Goal: Task Accomplishment & Management: Complete application form

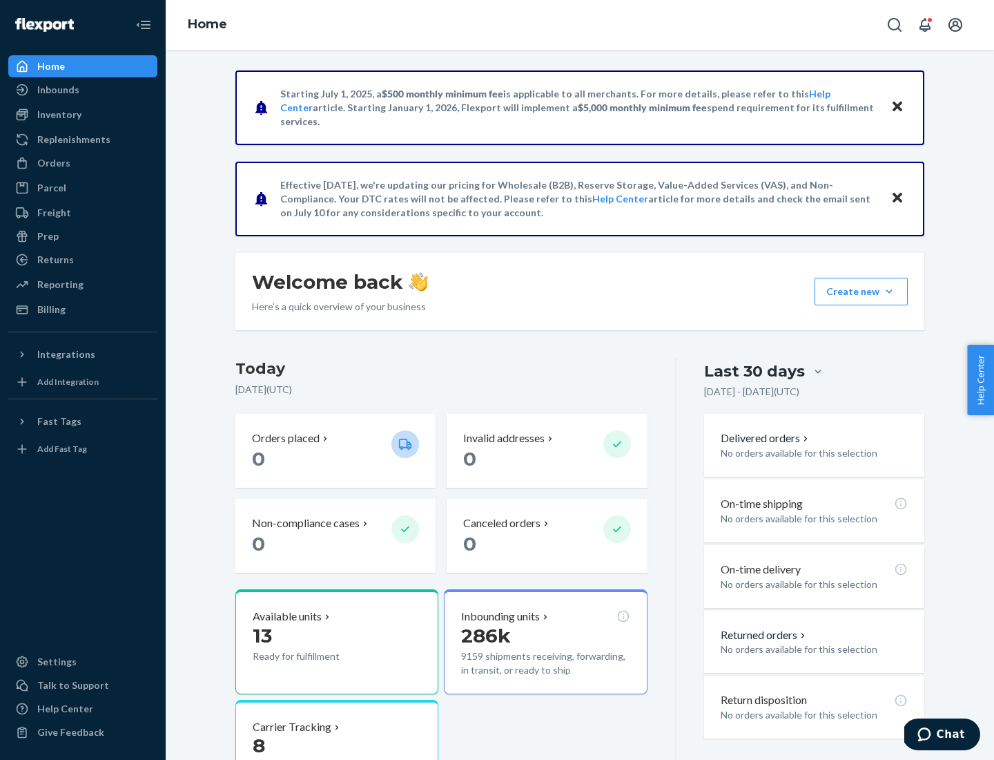
click at [889, 291] on button "Create new Create new inbound Create new order Create new product" at bounding box center [861, 292] width 93 height 28
click at [83, 90] on div "Inbounds" at bounding box center [83, 89] width 146 height 19
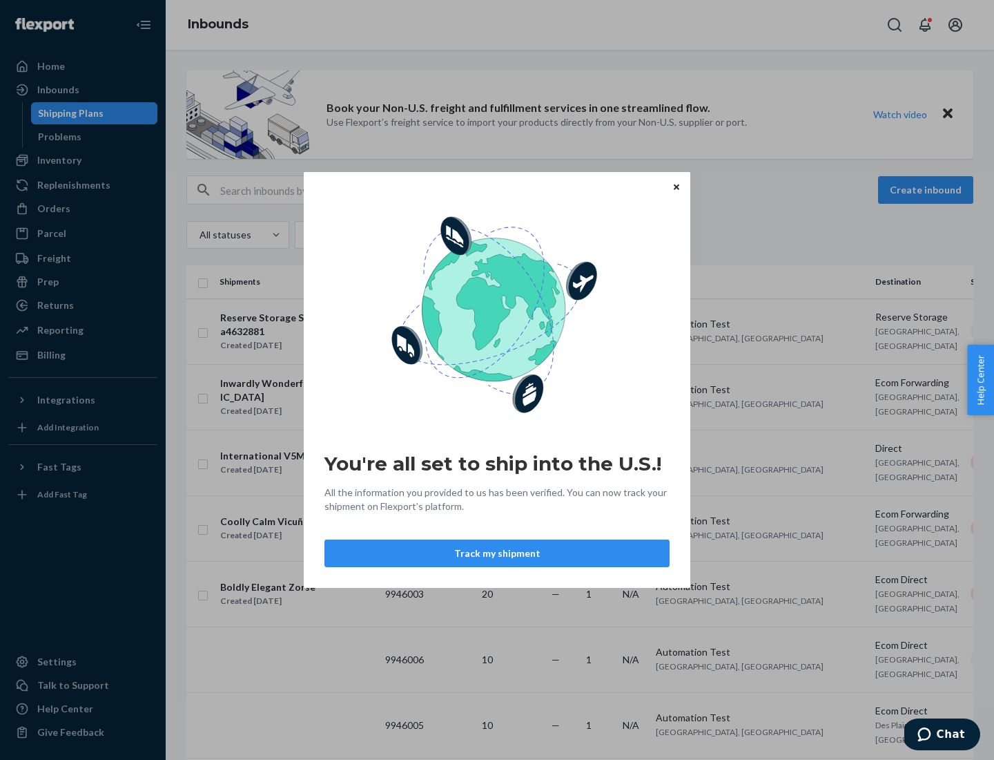
click at [497, 553] on button "Track my shipment" at bounding box center [497, 553] width 345 height 28
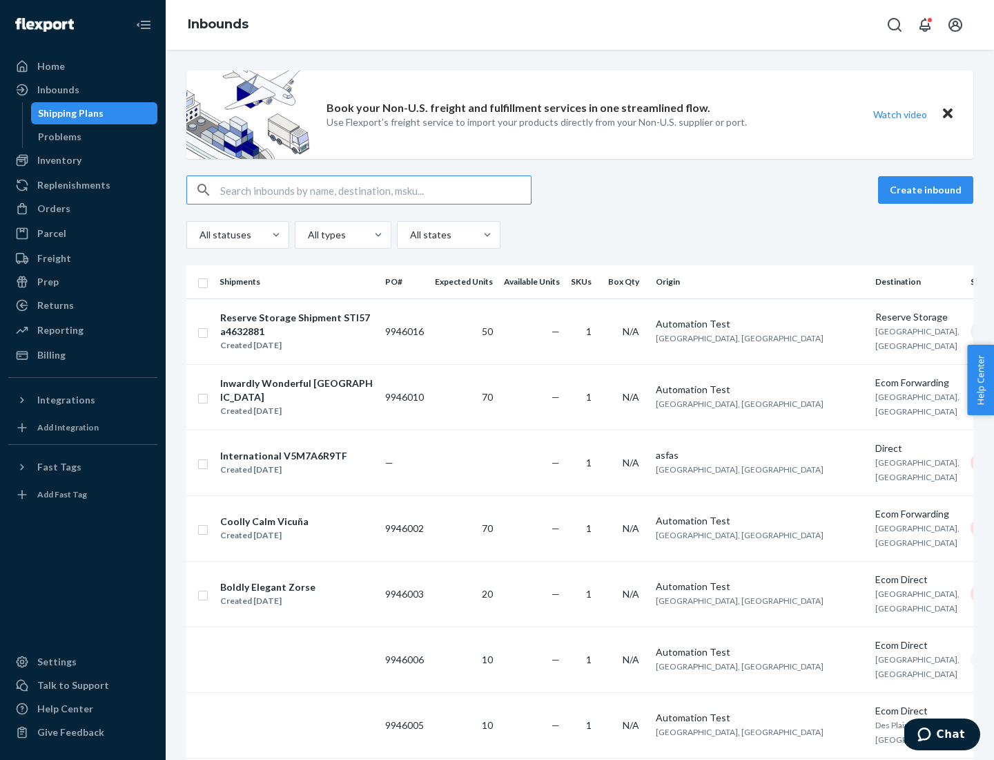
click at [928, 190] on button "Create inbound" at bounding box center [925, 190] width 95 height 28
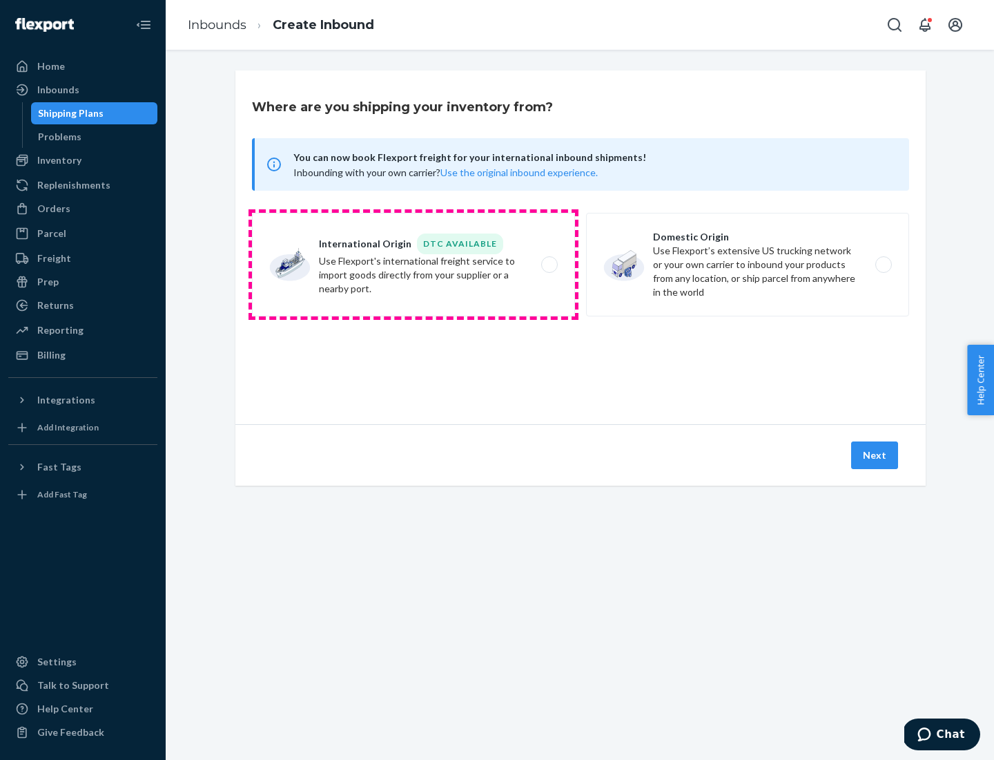
click at [414, 264] on label "International Origin DTC Available Use Flexport's international freight service…" at bounding box center [413, 265] width 323 height 104
click at [549, 264] on input "International Origin DTC Available Use Flexport's international freight service…" at bounding box center [553, 264] width 9 height 9
radio input "true"
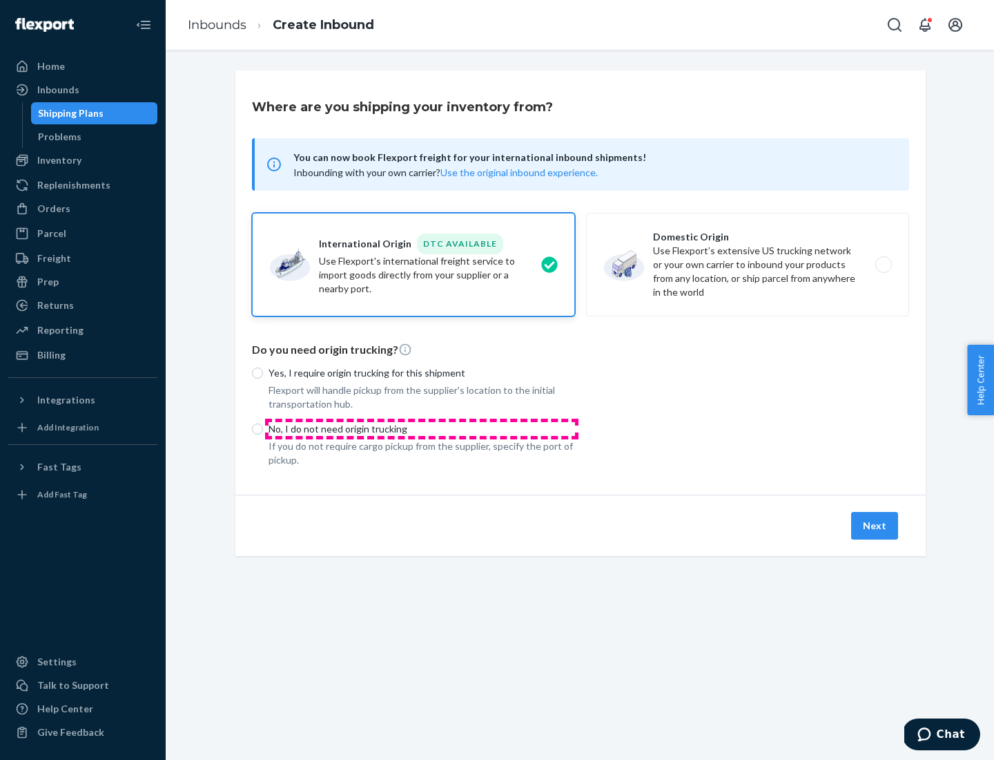
click at [422, 428] on p "No, I do not need origin trucking" at bounding box center [422, 429] width 307 height 14
click at [263, 428] on input "No, I do not need origin trucking" at bounding box center [257, 428] width 11 height 11
radio input "true"
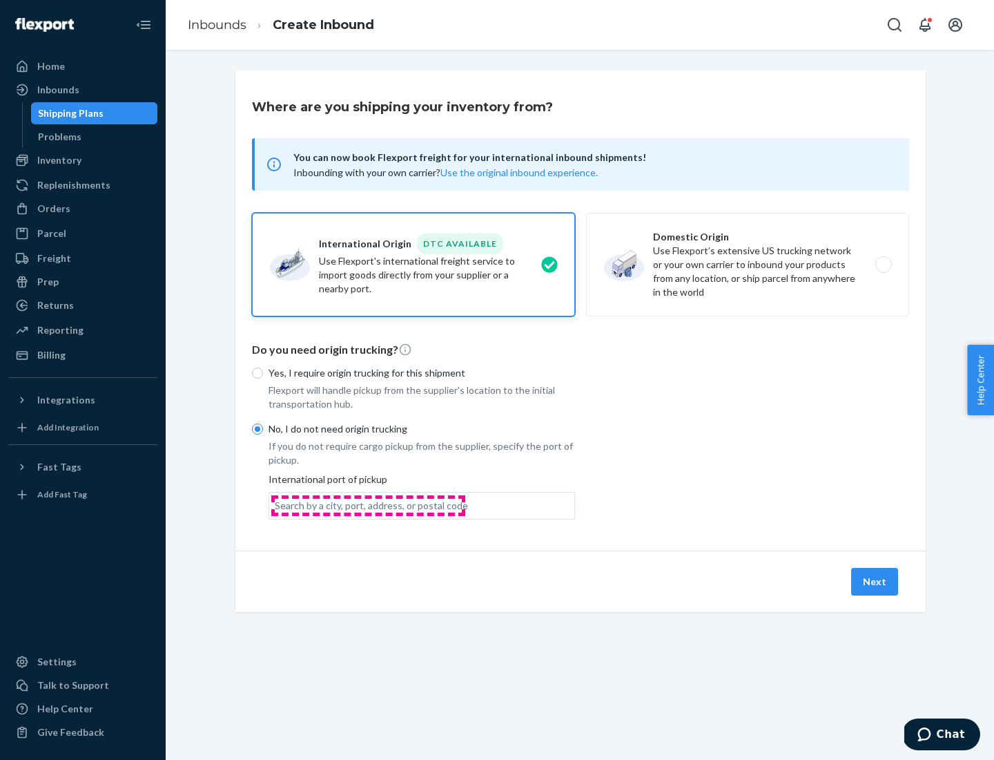
click at [368, 505] on div "Search by a city, port, address, or postal code" at bounding box center [371, 506] width 193 height 14
click at [276, 505] on input "Search by a city, port, address, or postal code" at bounding box center [275, 506] width 1 height 14
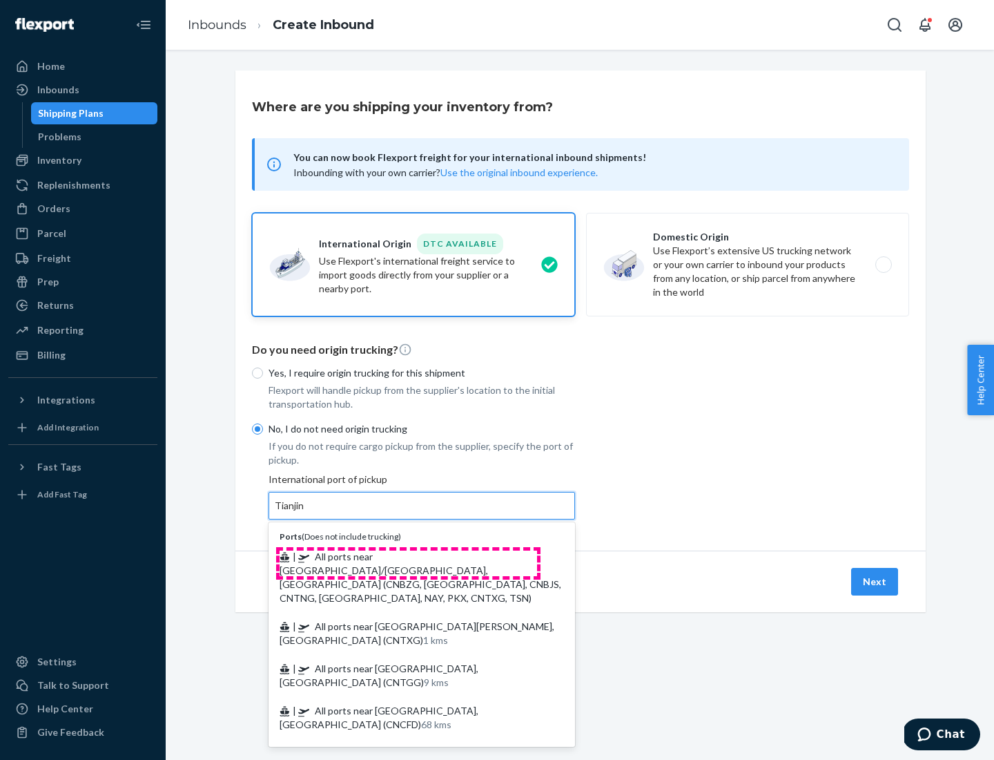
click at [408, 556] on span "| All ports near [GEOGRAPHIC_DATA]/[GEOGRAPHIC_DATA], [GEOGRAPHIC_DATA] (CNBZG,…" at bounding box center [421, 576] width 282 height 53
click at [305, 512] on input "Tianjin" at bounding box center [290, 506] width 30 height 14
type input "All ports near [GEOGRAPHIC_DATA]/[GEOGRAPHIC_DATA], [GEOGRAPHIC_DATA] (CNBZG, […"
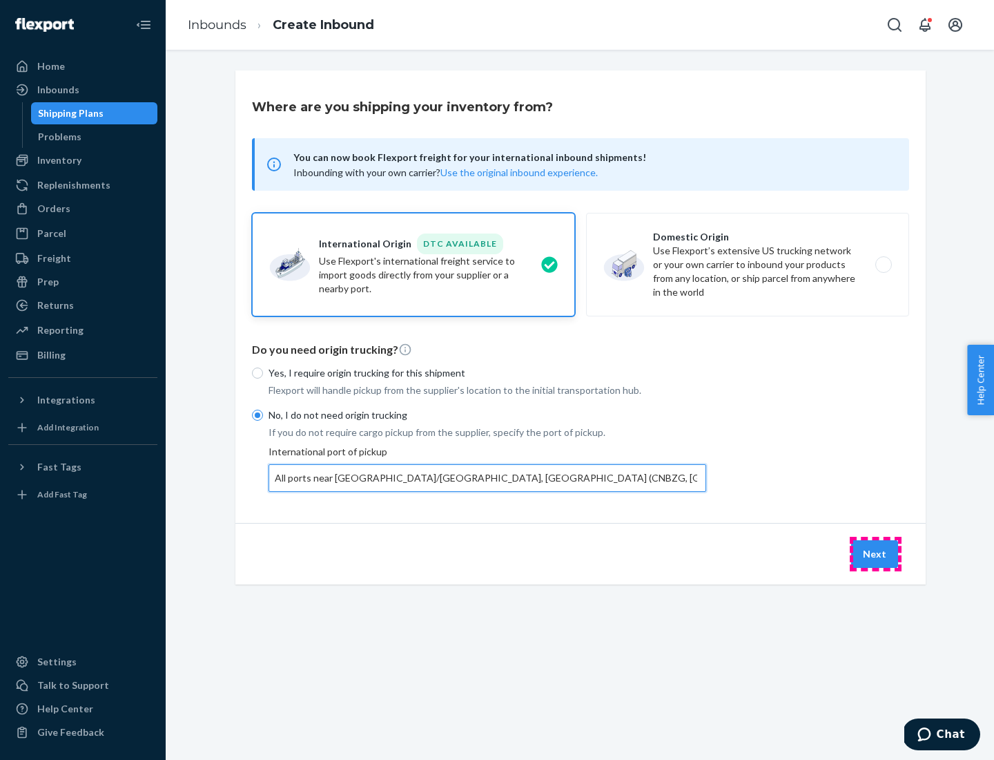
click at [876, 553] on button "Next" at bounding box center [874, 554] width 47 height 28
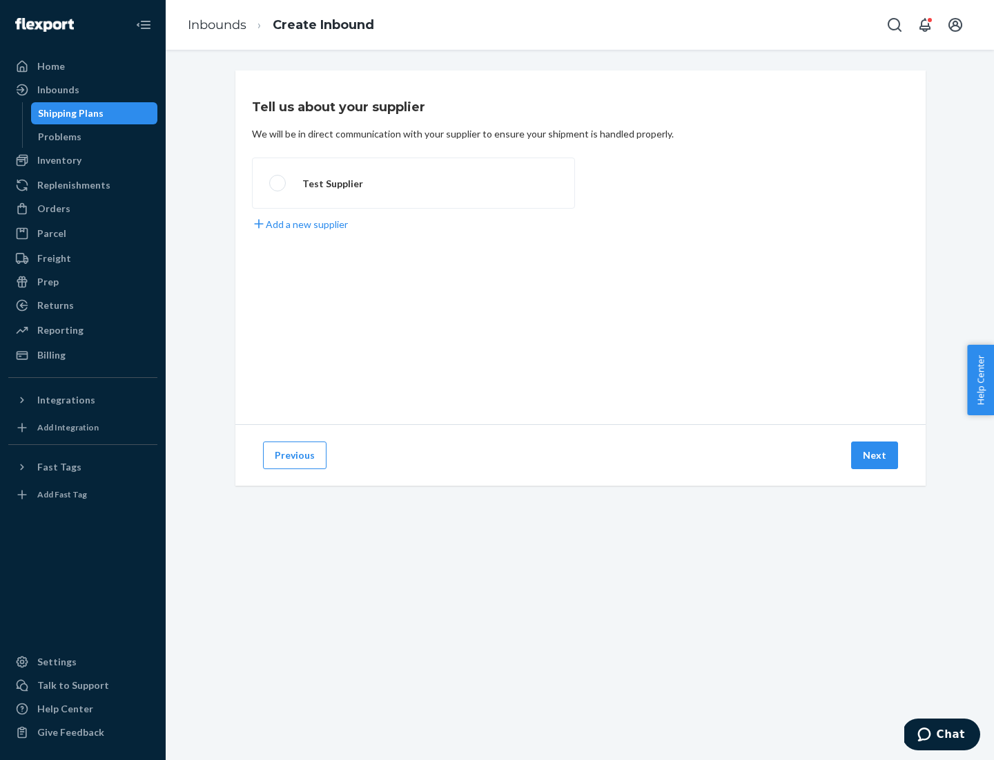
click at [414, 183] on label "Test Supplier" at bounding box center [413, 182] width 323 height 51
click at [278, 183] on input "Test Supplier" at bounding box center [273, 183] width 9 height 9
radio input "true"
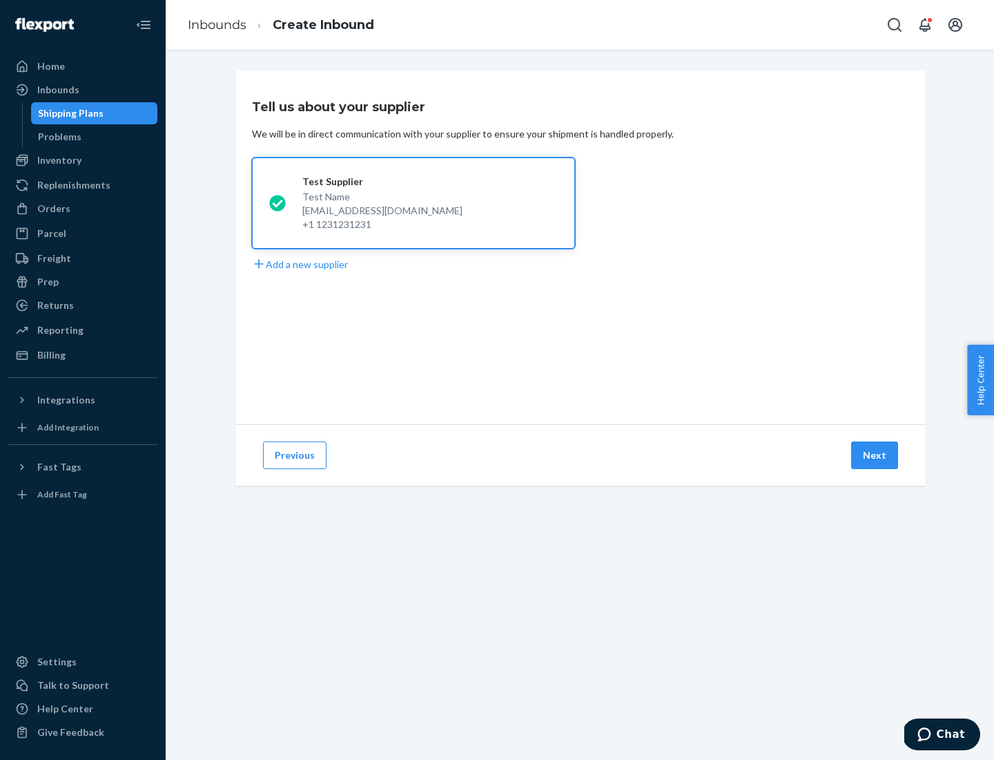
click at [876, 455] on button "Next" at bounding box center [874, 455] width 47 height 28
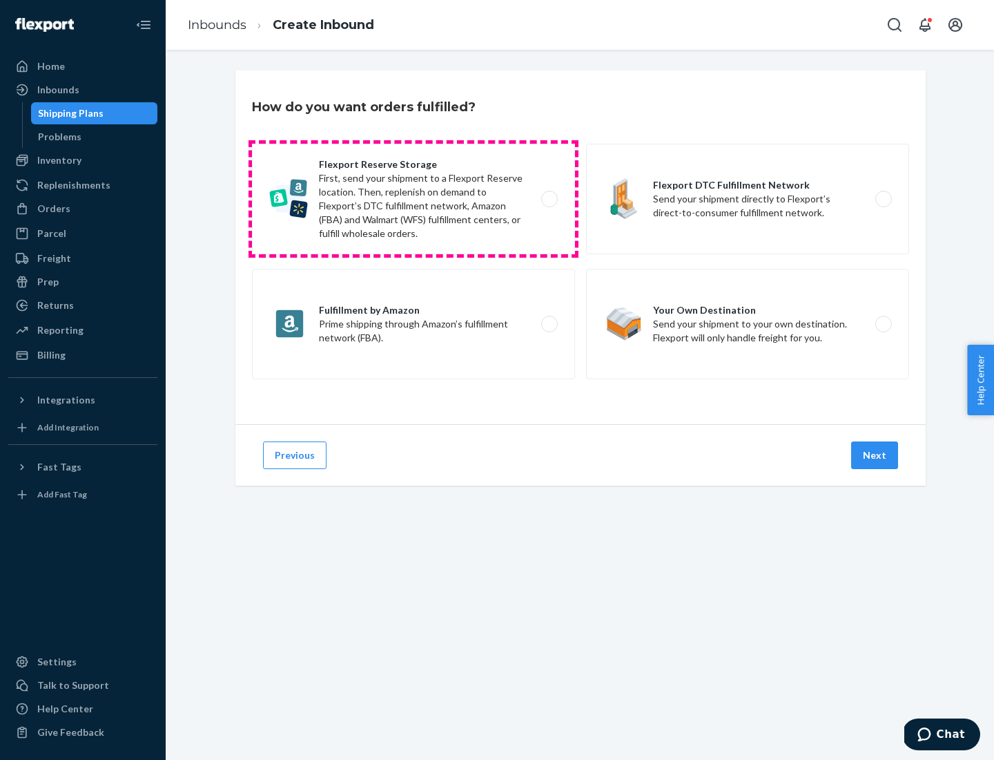
click at [414, 199] on label "Flexport Reserve Storage First, send your shipment to a Flexport Reserve locati…" at bounding box center [413, 199] width 323 height 110
click at [549, 199] on input "Flexport Reserve Storage First, send your shipment to a Flexport Reserve locati…" at bounding box center [553, 199] width 9 height 9
radio input "true"
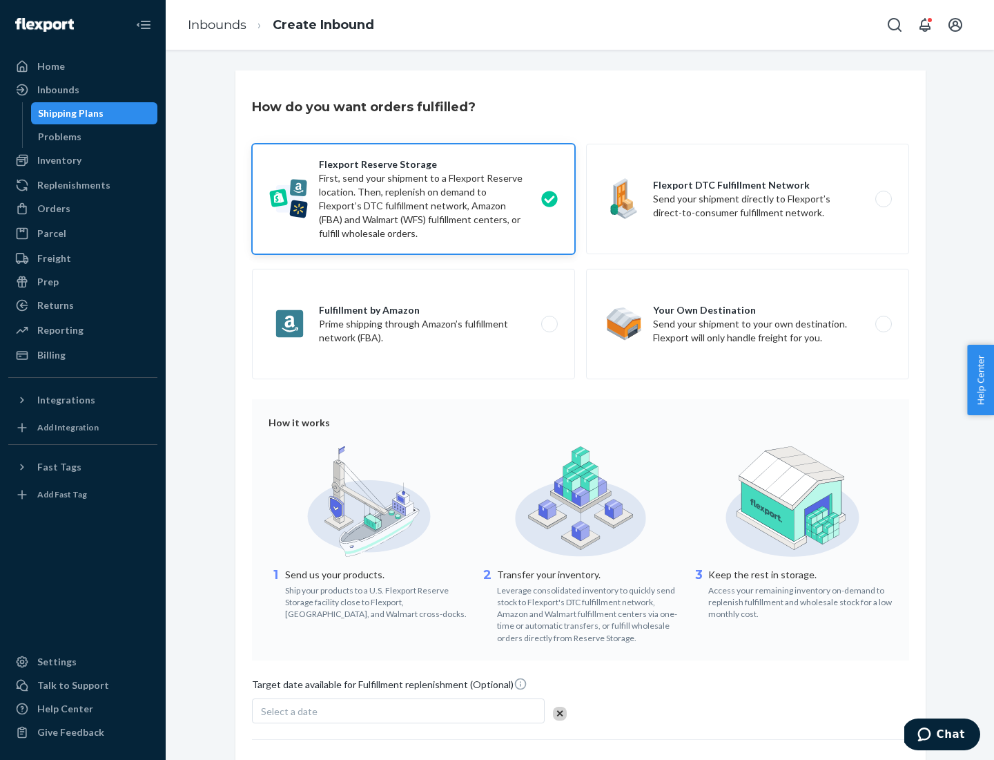
scroll to position [113, 0]
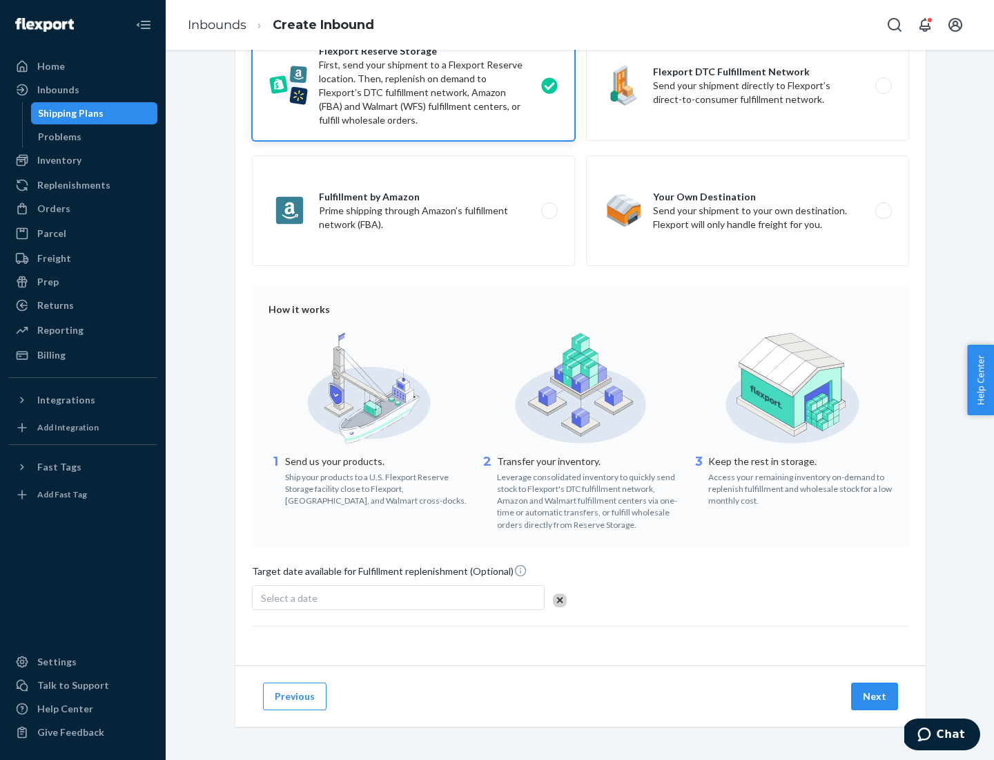
click at [876, 695] on button "Next" at bounding box center [874, 696] width 47 height 28
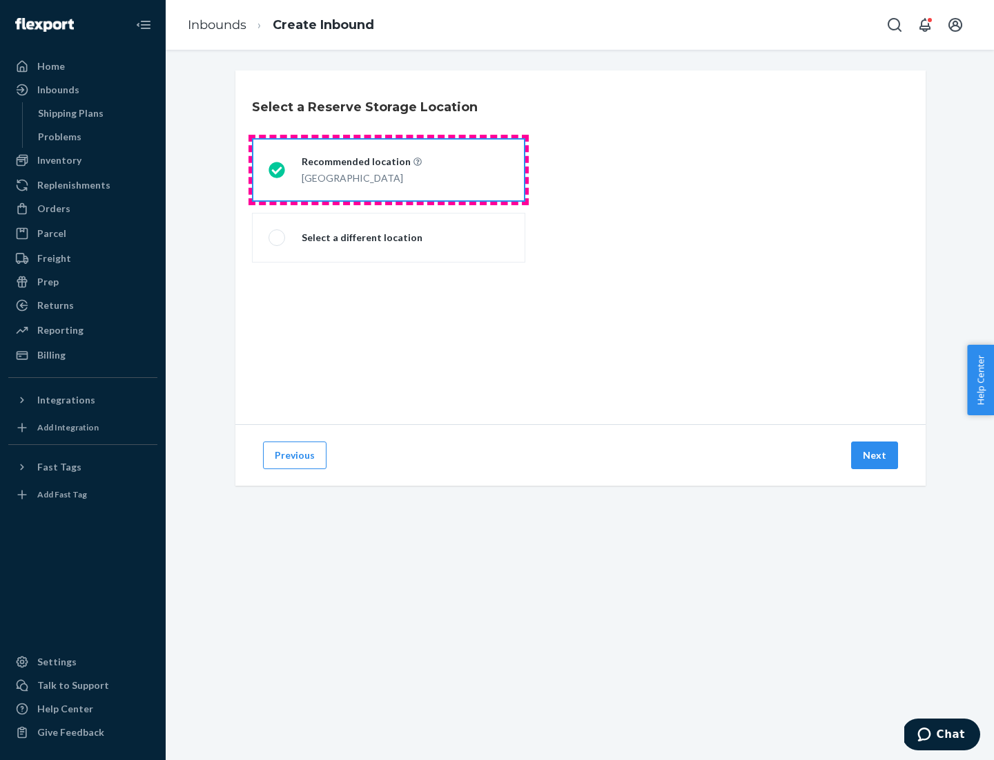
click at [389, 170] on div "[GEOGRAPHIC_DATA]" at bounding box center [362, 176] width 120 height 17
click at [278, 170] on input "Recommended location [GEOGRAPHIC_DATA]" at bounding box center [273, 170] width 9 height 9
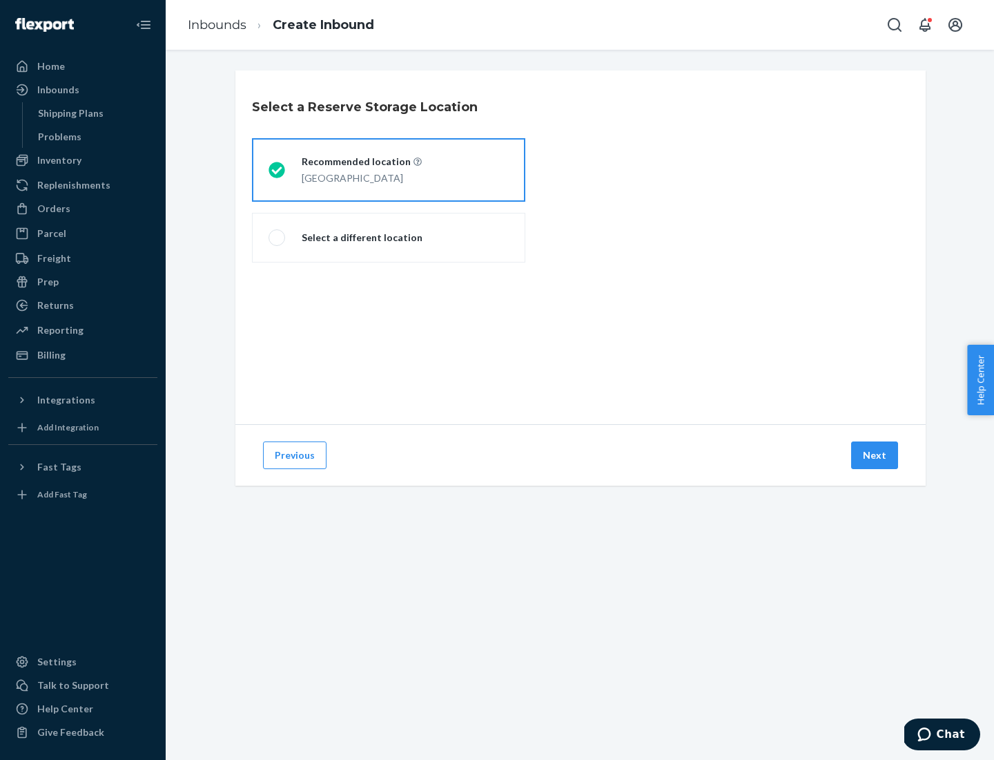
click at [876, 455] on button "Next" at bounding box center [874, 455] width 47 height 28
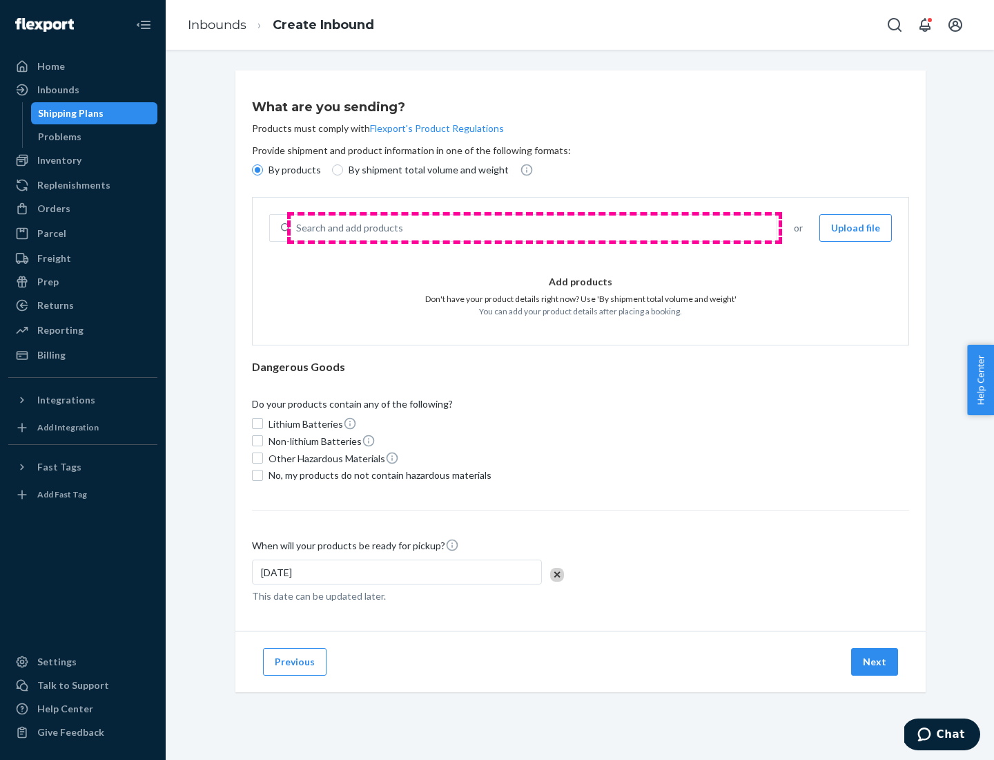
click at [534, 228] on div "Search and add products" at bounding box center [534, 227] width 486 height 25
click at [298, 228] on input "Search and add products" at bounding box center [296, 228] width 1 height 14
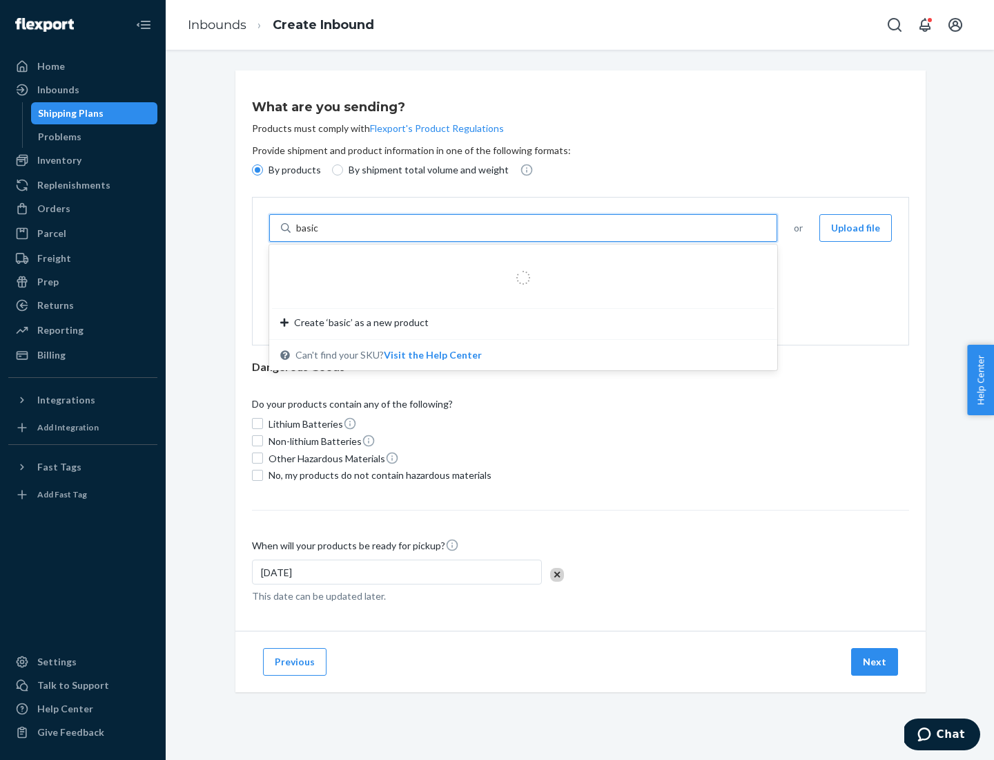
type input "basic"
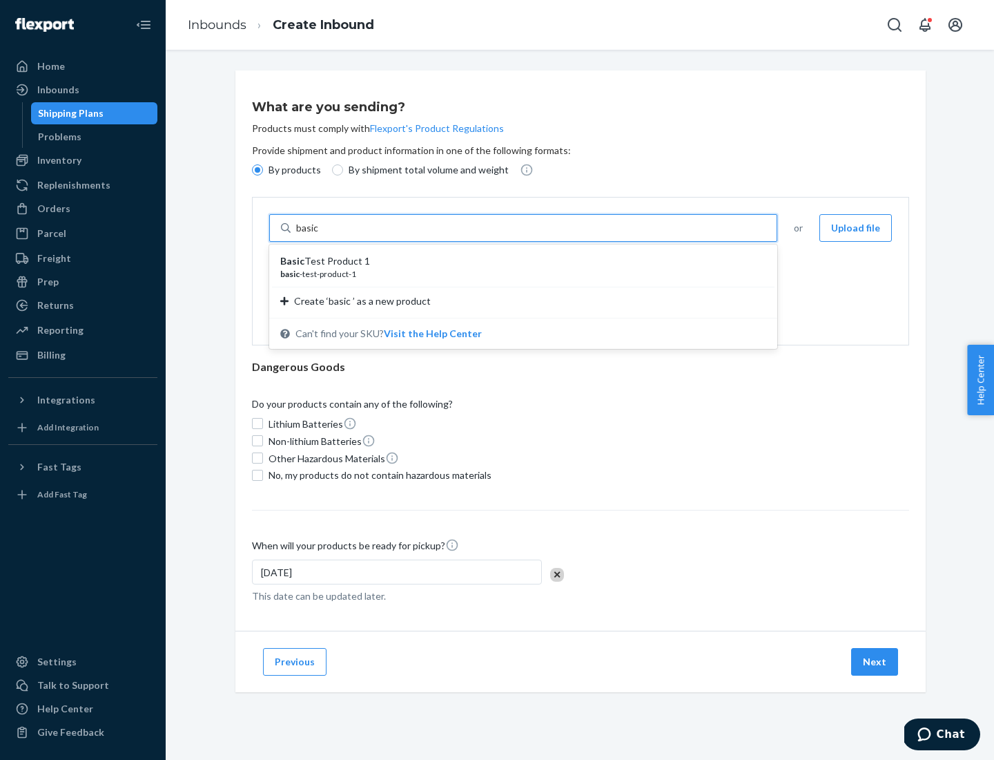
click at [519, 261] on div "Basic Test Product 1" at bounding box center [517, 261] width 475 height 14
click at [321, 235] on input "basic" at bounding box center [308, 228] width 25 height 14
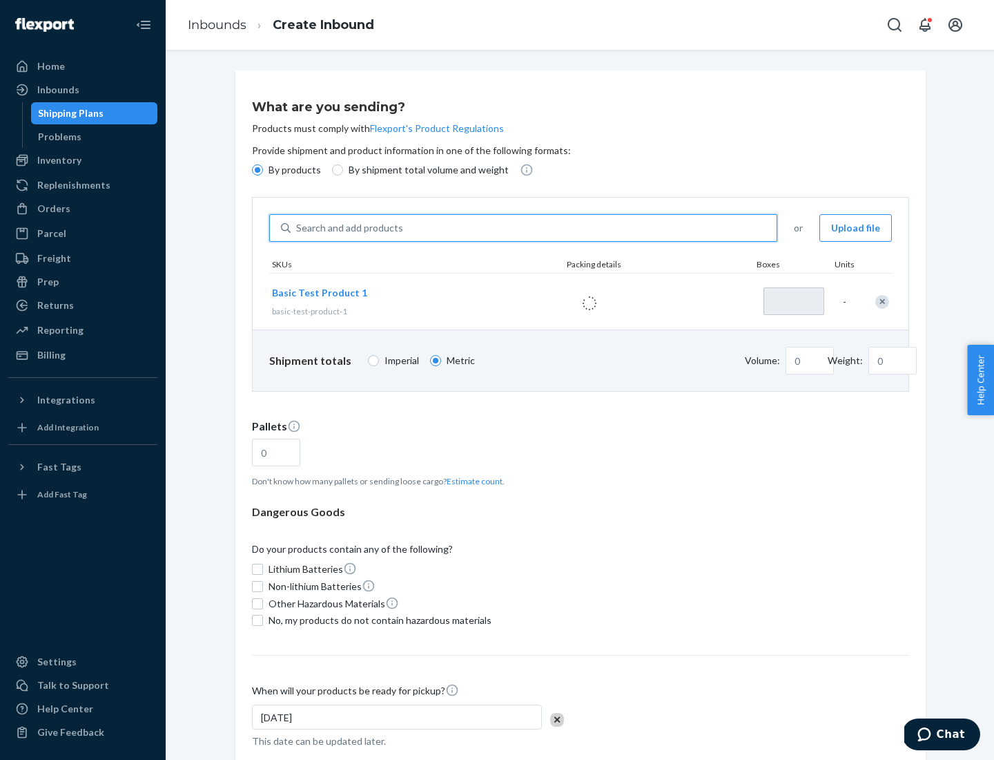
type input "1"
type input "1.09"
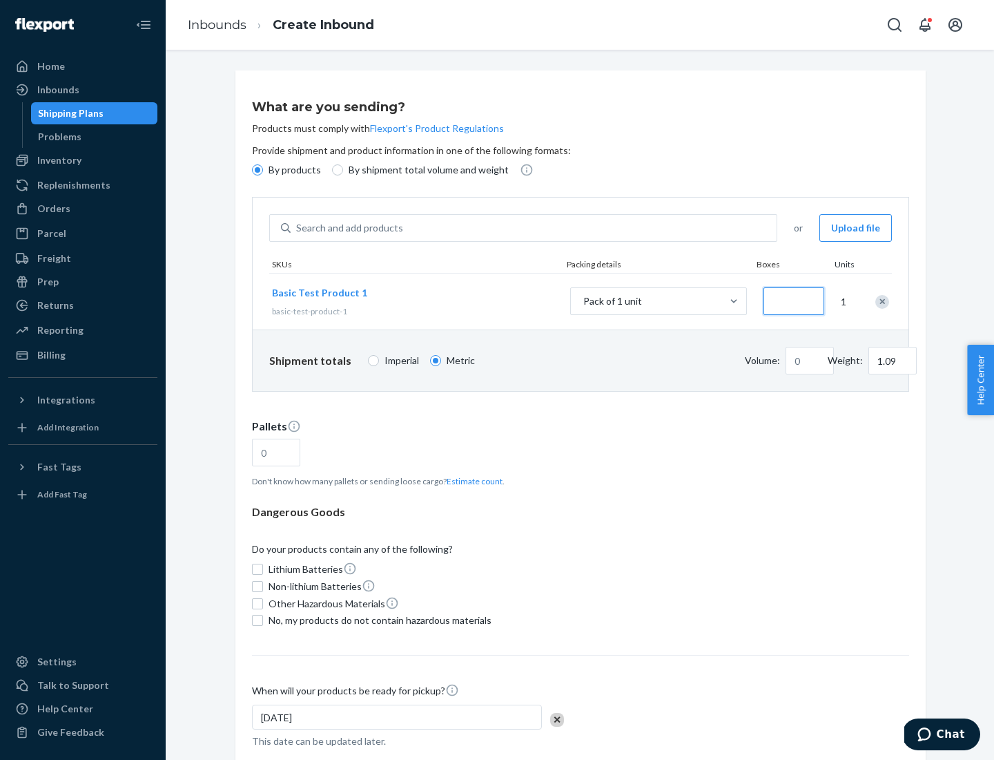
type input "3.27"
type input "3"
type input "0.01"
type input "32.66"
type input "300"
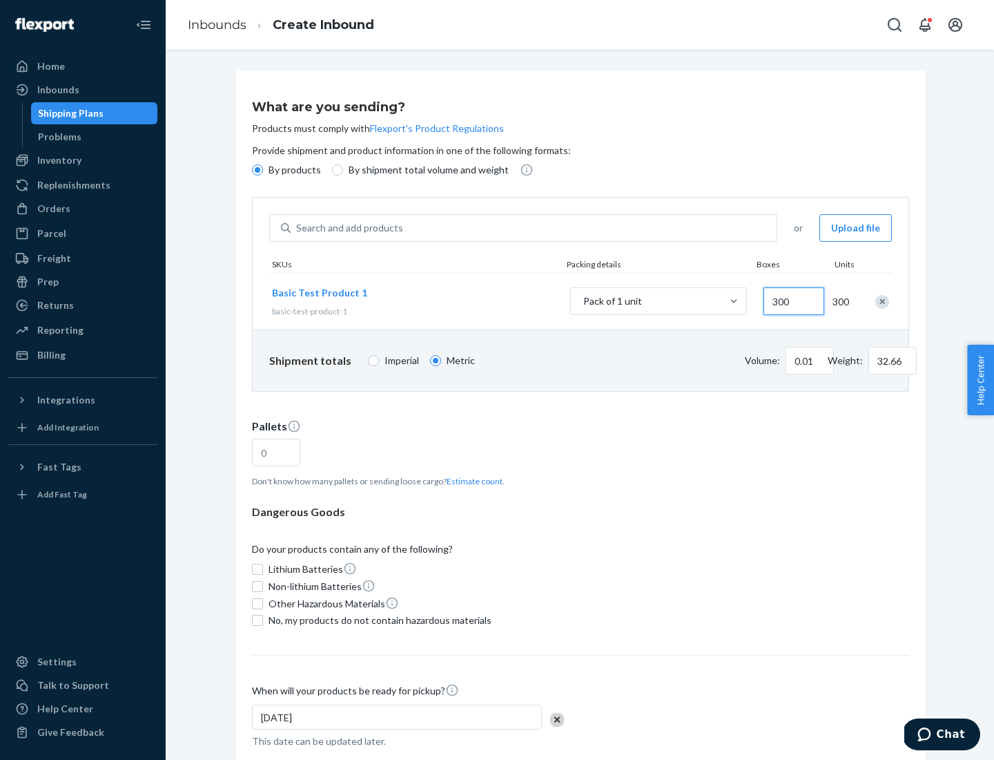
type input "0.07"
type input "326.59"
type input "3000"
type input "0.68"
type input "3265.86"
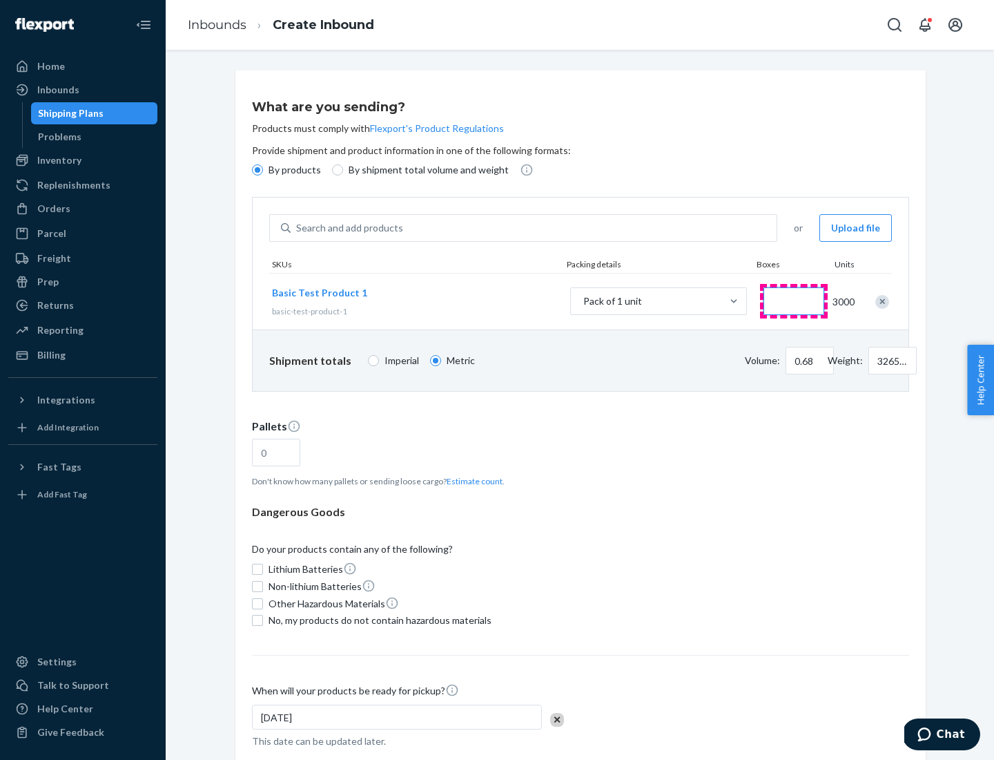
type input "1.09"
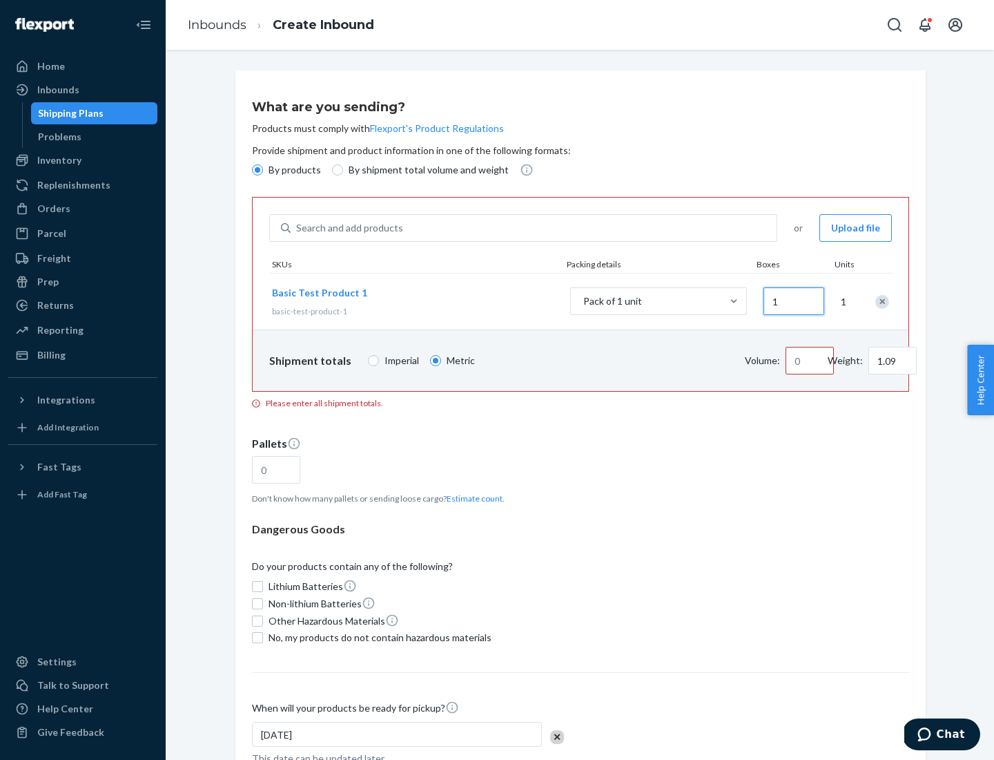
type input "10"
type input "10.89"
type input "100"
type input "0.02"
type input "108.86"
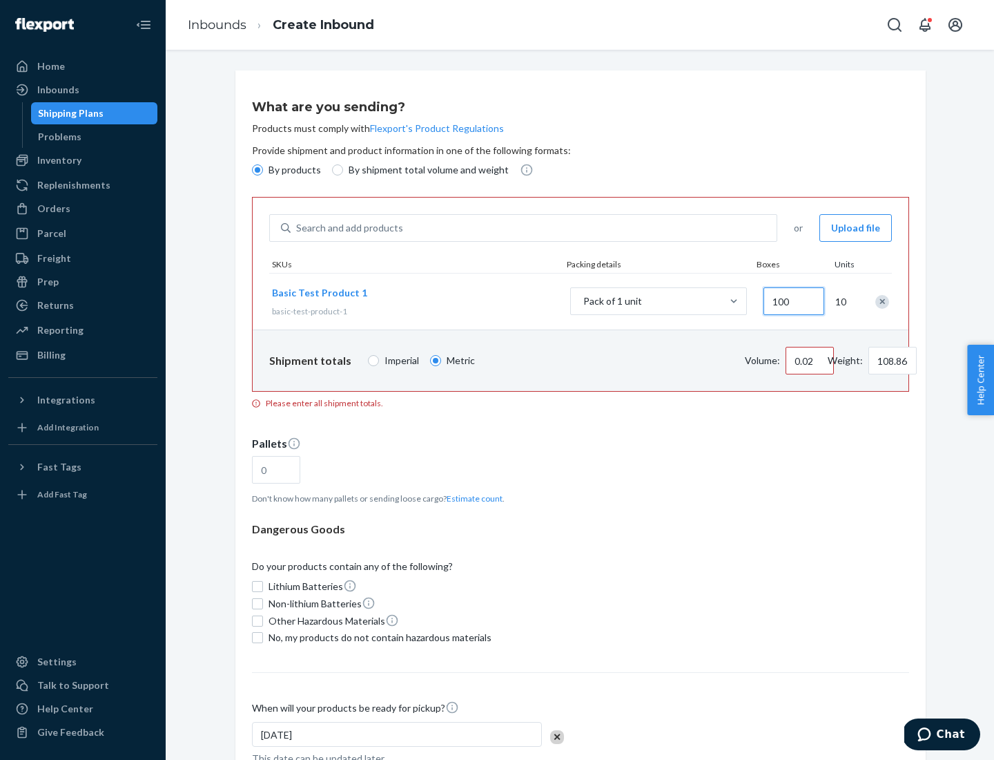
type input "1000"
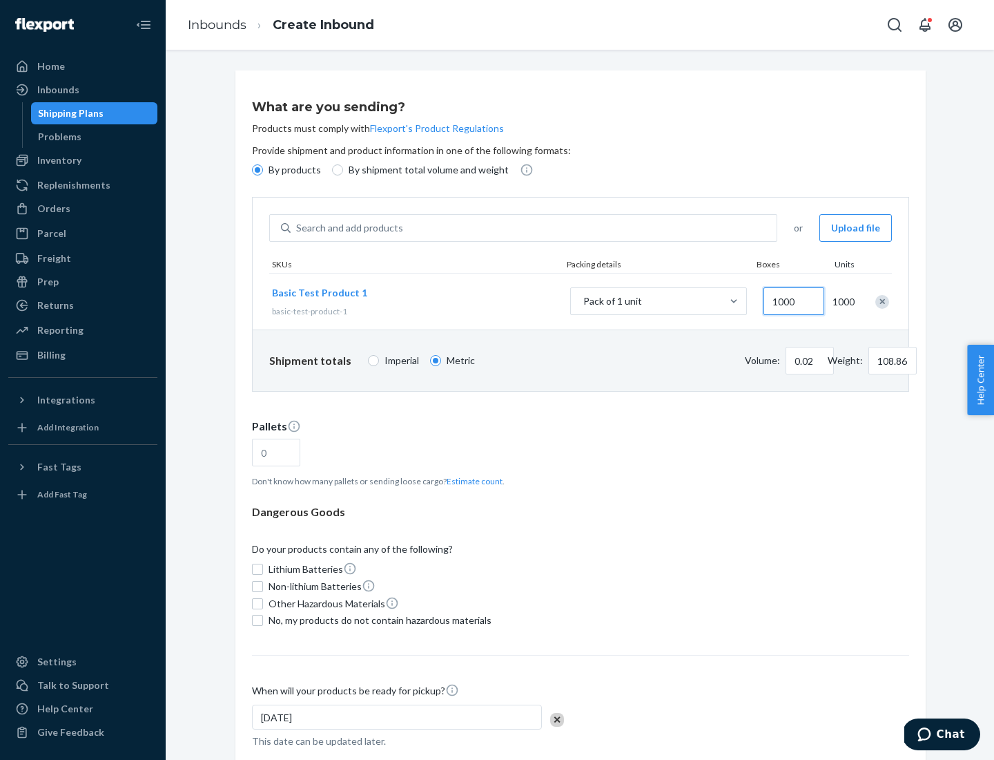
type input "0.23"
type input "1088.62"
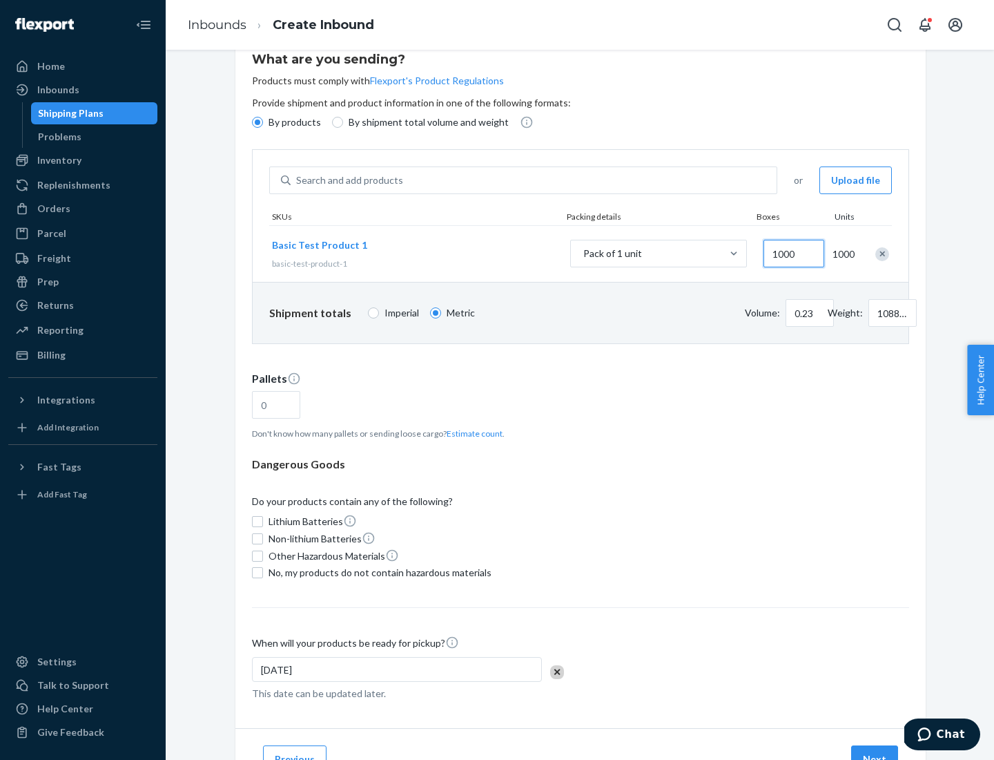
type input "1000"
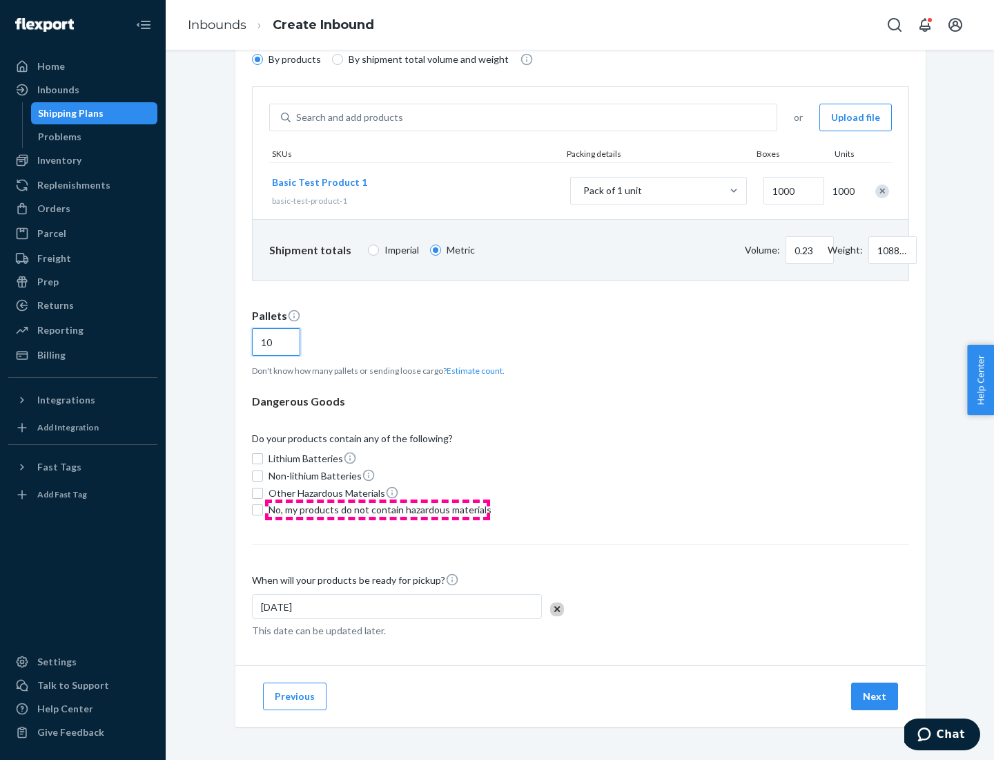
type input "10"
click at [378, 510] on span "No, my products do not contain hazardous materials" at bounding box center [380, 510] width 223 height 14
click at [263, 510] on input "No, my products do not contain hazardous materials" at bounding box center [257, 509] width 11 height 11
checkbox input "true"
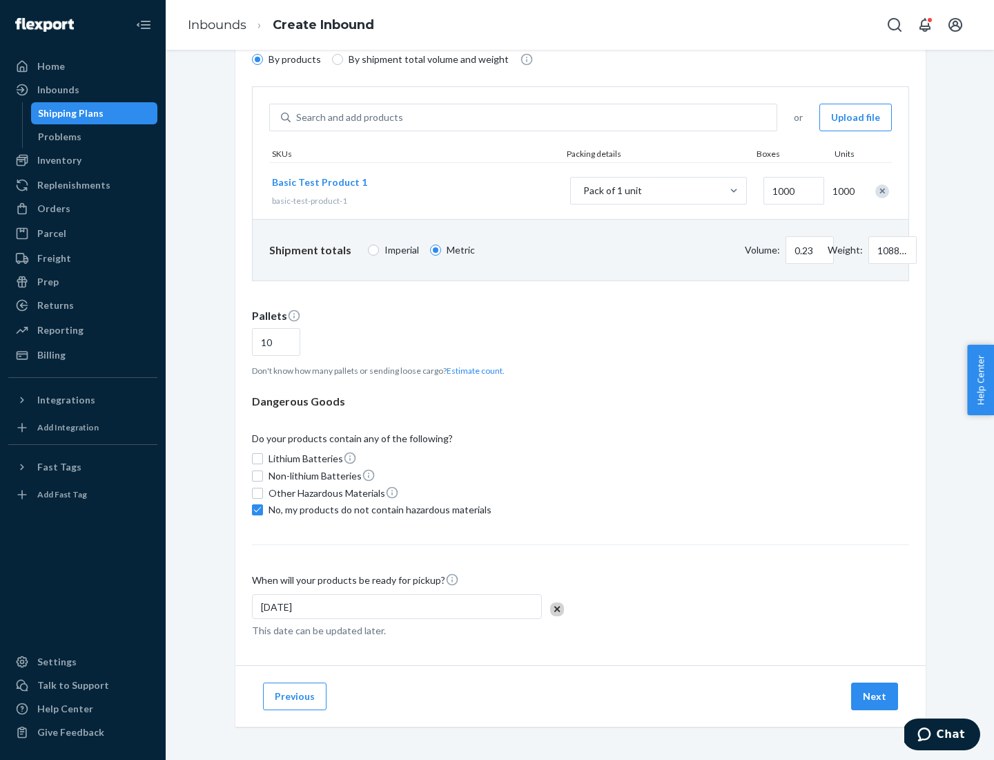
click at [876, 696] on button "Next" at bounding box center [874, 696] width 47 height 28
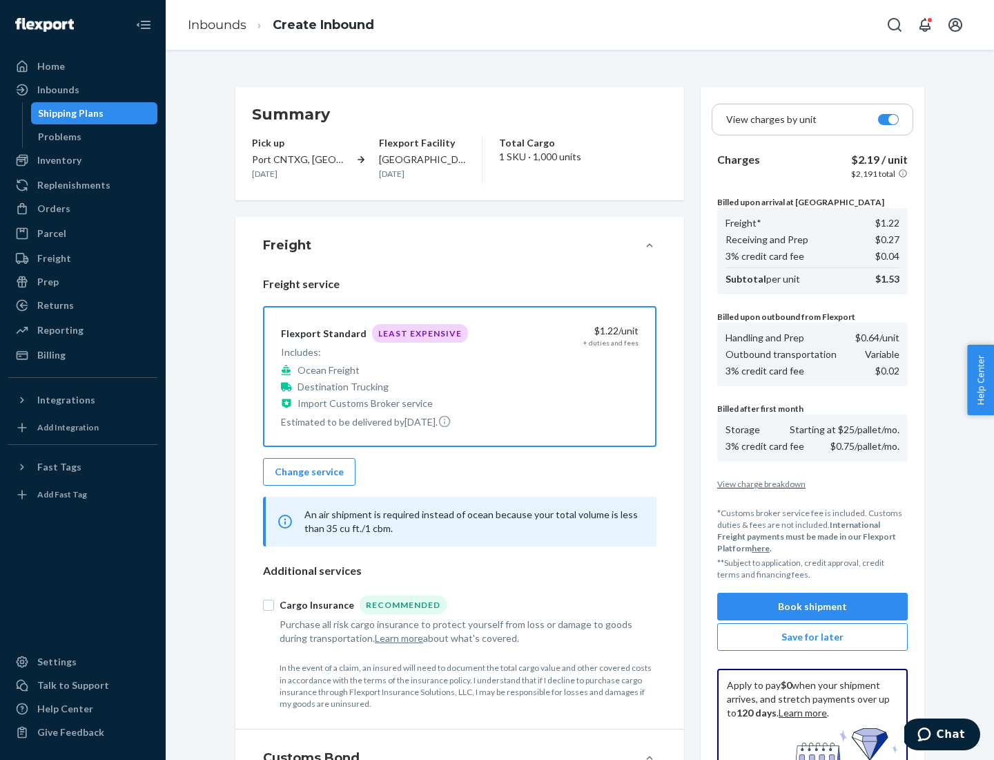
scroll to position [202, 0]
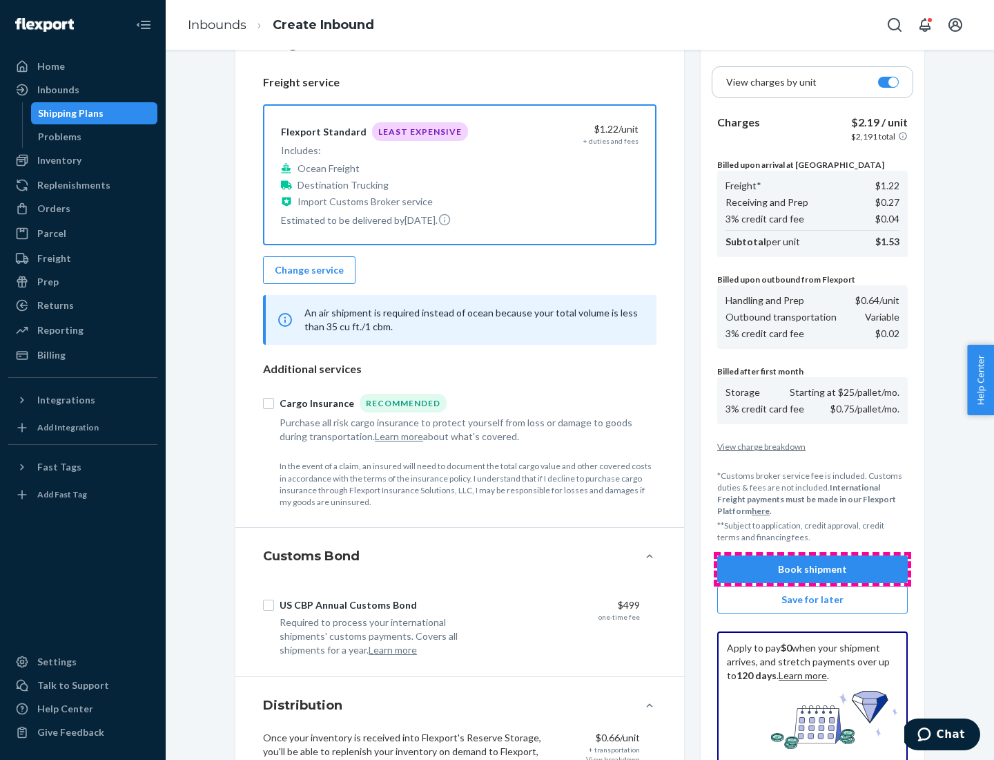
click at [813, 569] on button "Book shipment" at bounding box center [812, 569] width 191 height 28
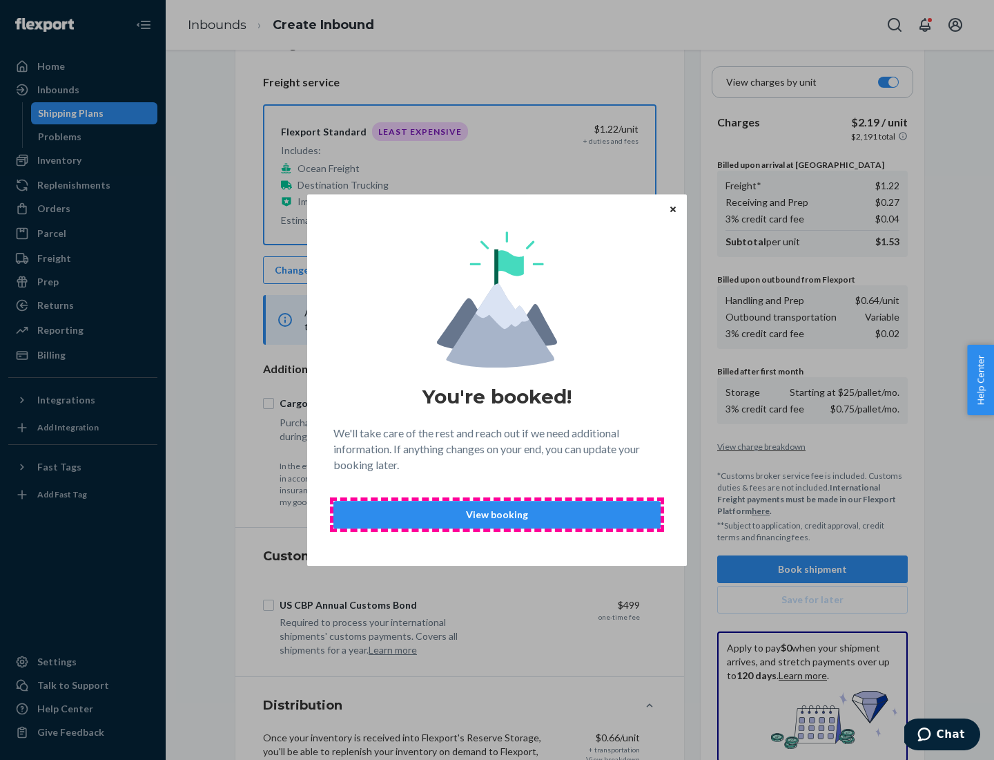
click at [497, 514] on p "View booking" at bounding box center [497, 515] width 304 height 14
